Goal: Information Seeking & Learning: Learn about a topic

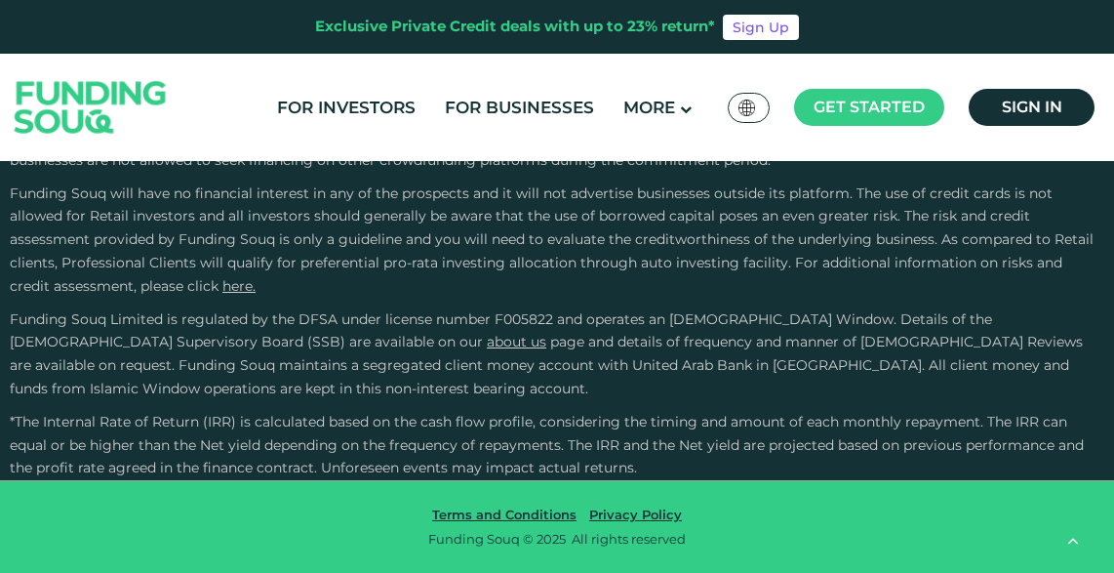
scroll to position [3477, 0]
type tc-range-slider "4"
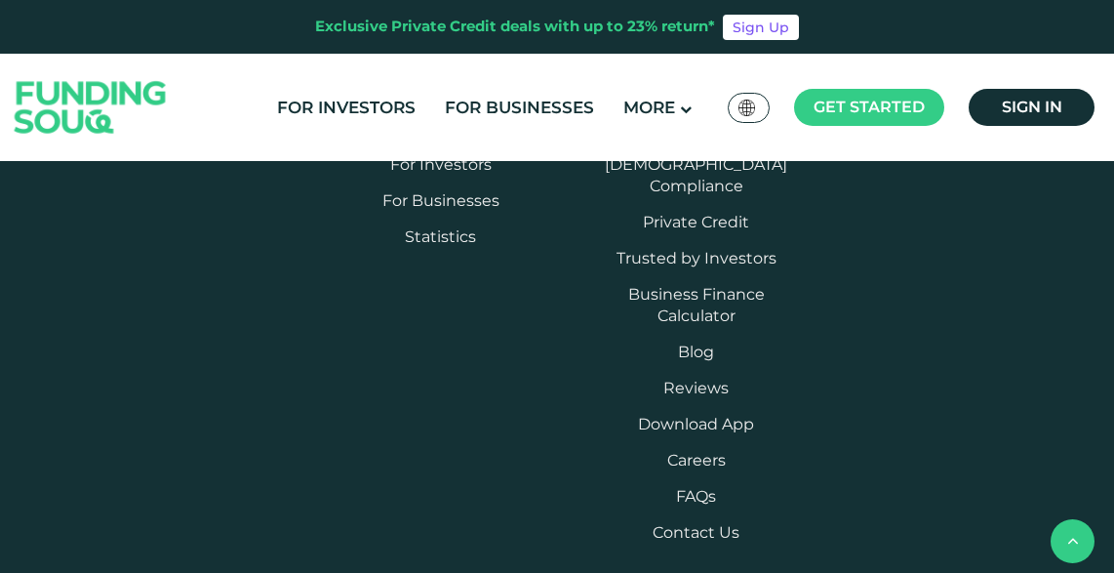
scroll to position [2864, 0]
